Goal: Task Accomplishment & Management: Use online tool/utility

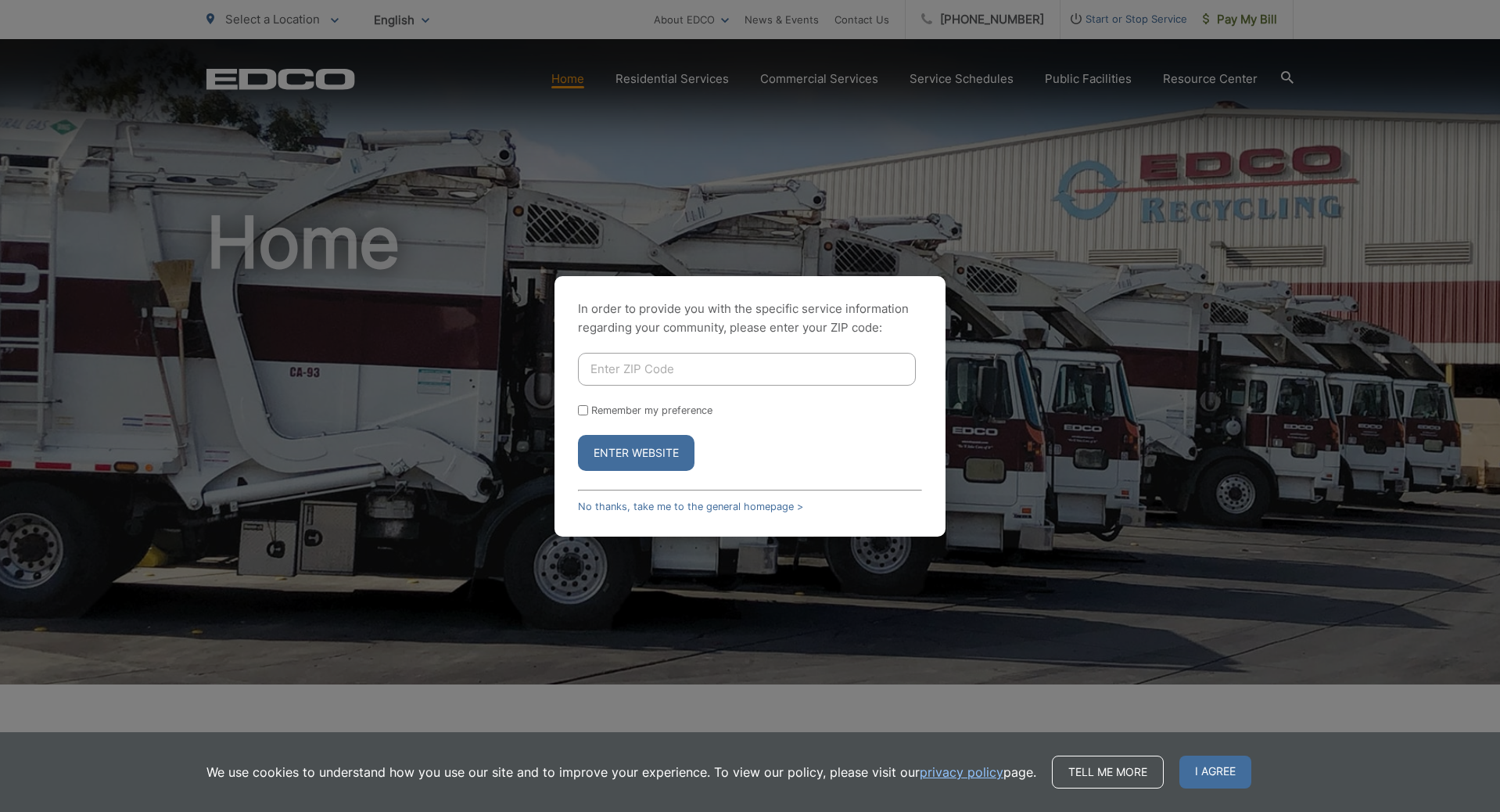
click at [636, 362] on input "Enter ZIP Code" at bounding box center [747, 369] width 338 height 33
type input "92064"
click at [653, 468] on button "Enter Website" at bounding box center [636, 452] width 117 height 36
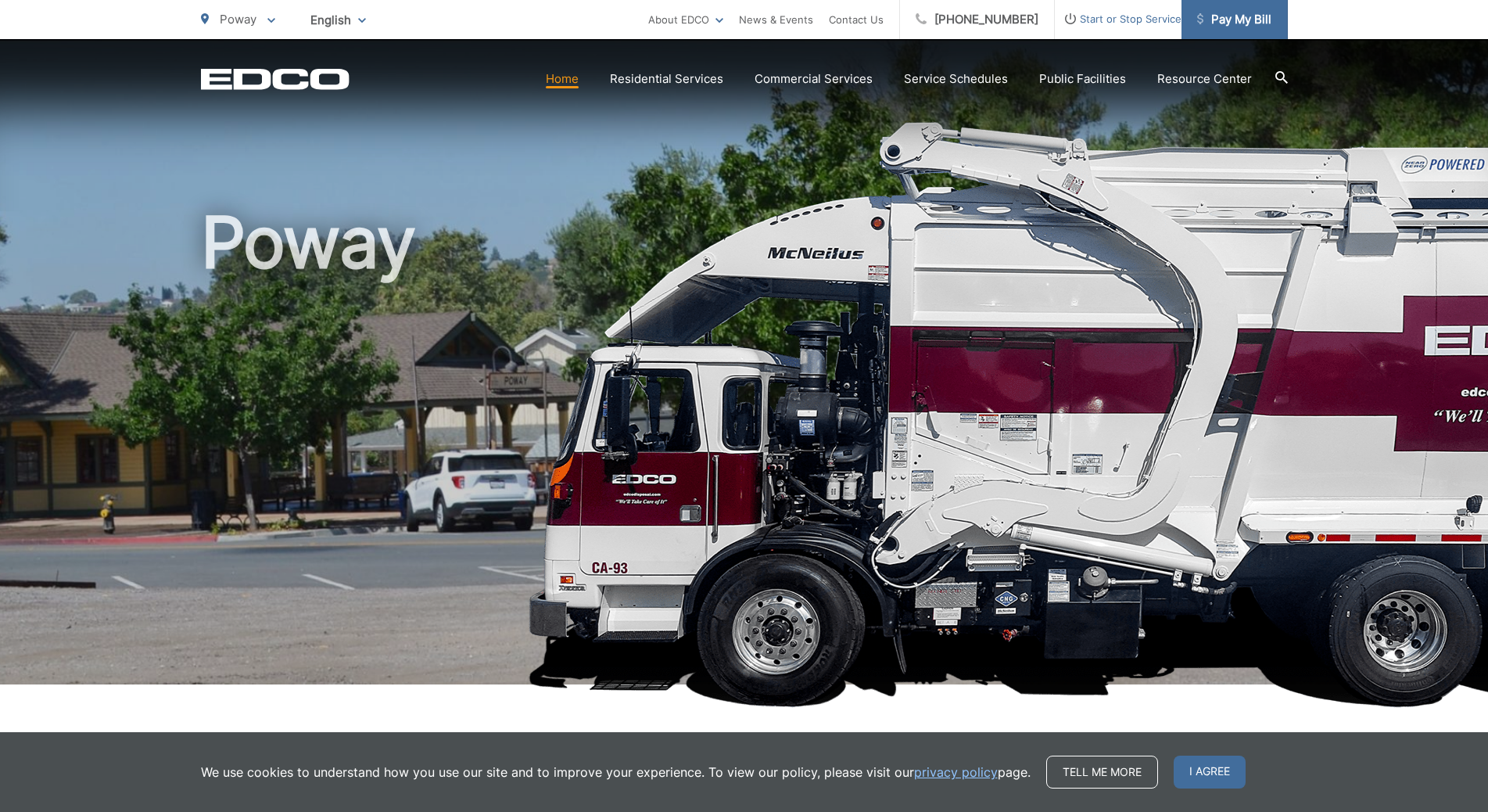
click at [1222, 19] on span "Pay My Bill" at bounding box center [1235, 19] width 74 height 19
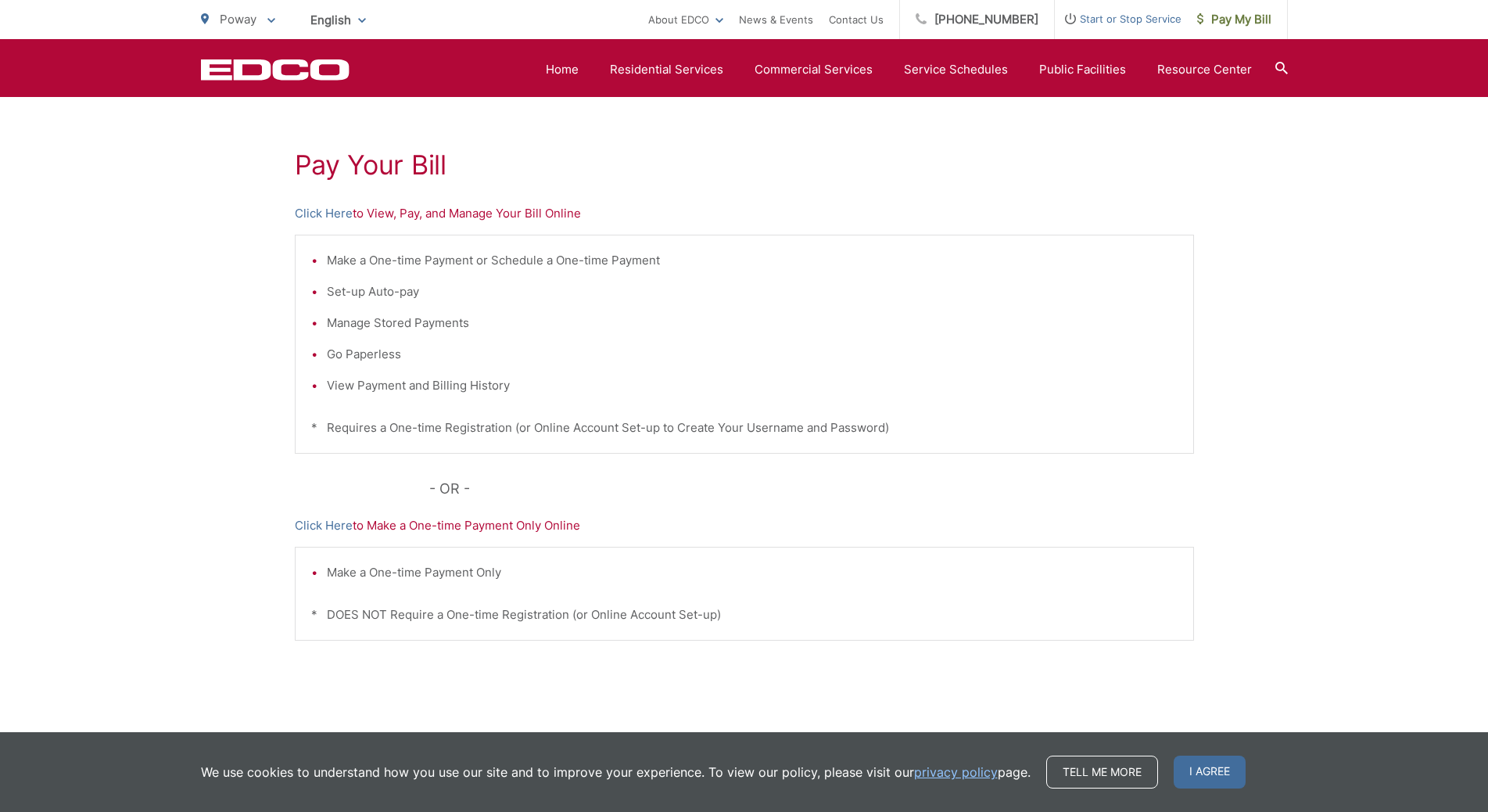
scroll to position [144, 0]
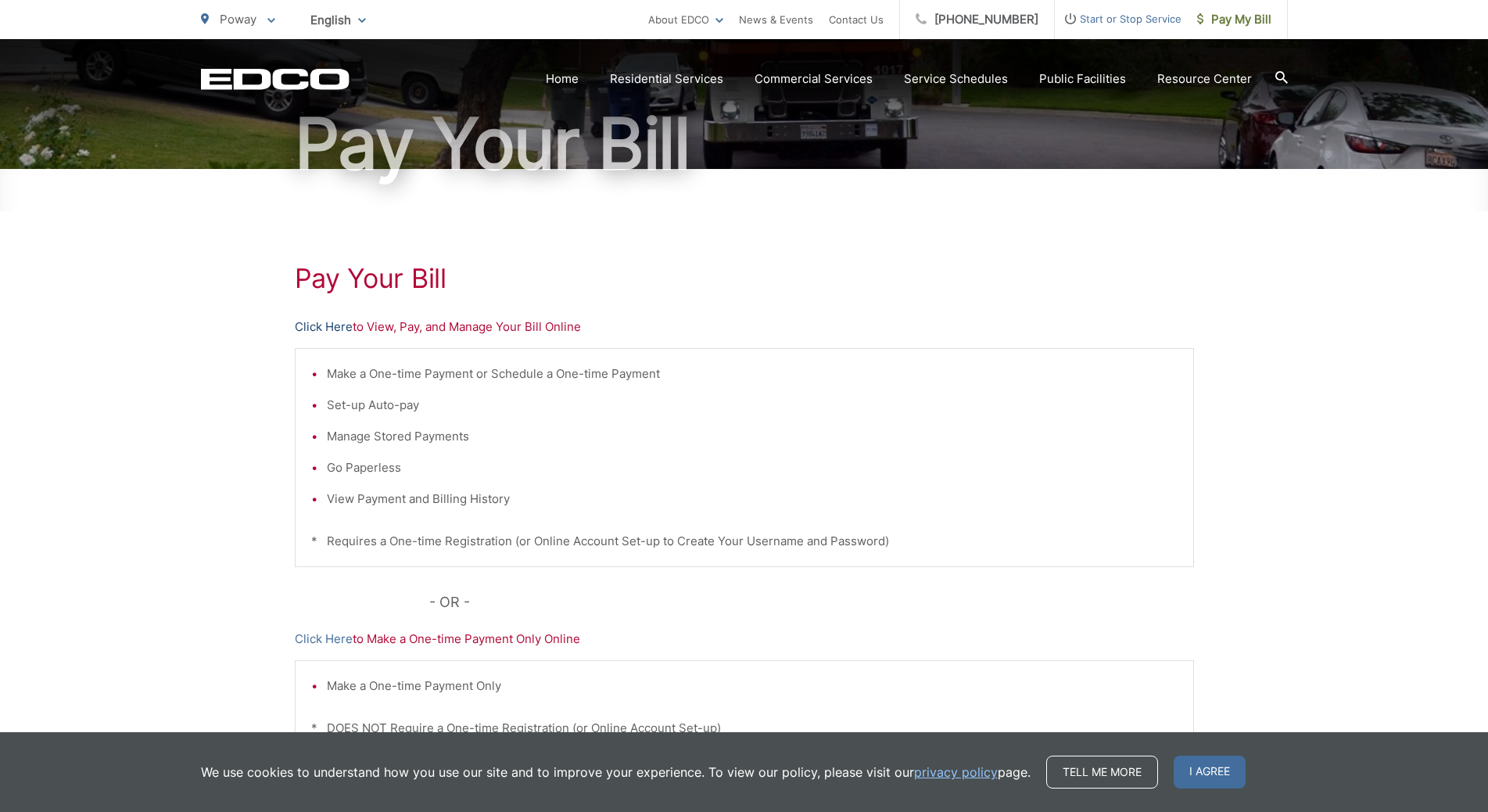
click at [330, 331] on link "Click Here" at bounding box center [324, 327] width 58 height 19
